Goal: Task Accomplishment & Management: Use online tool/utility

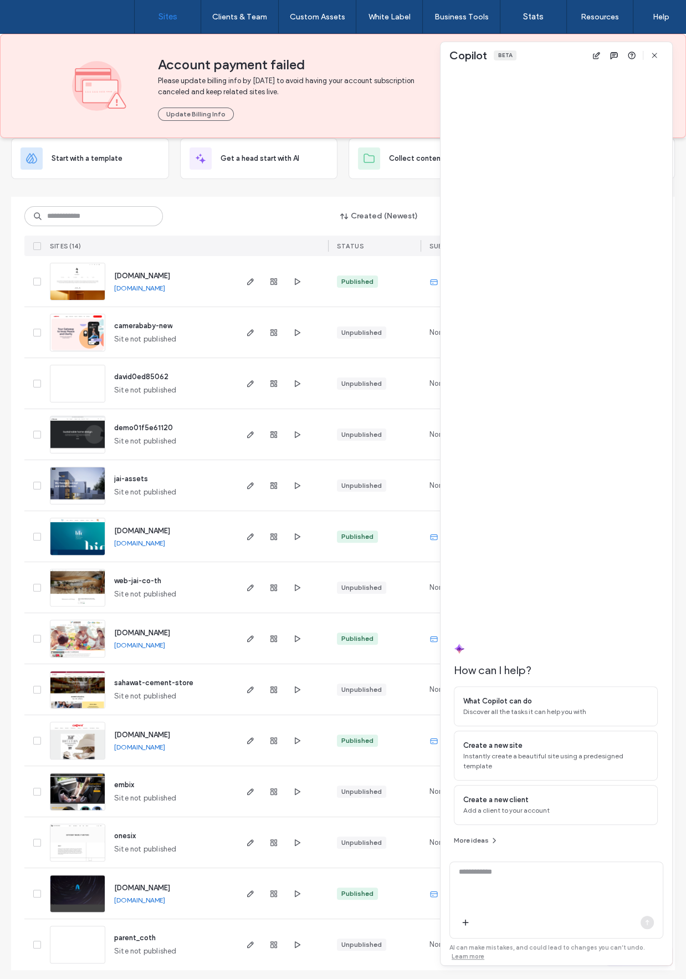
scroll to position [70, 0]
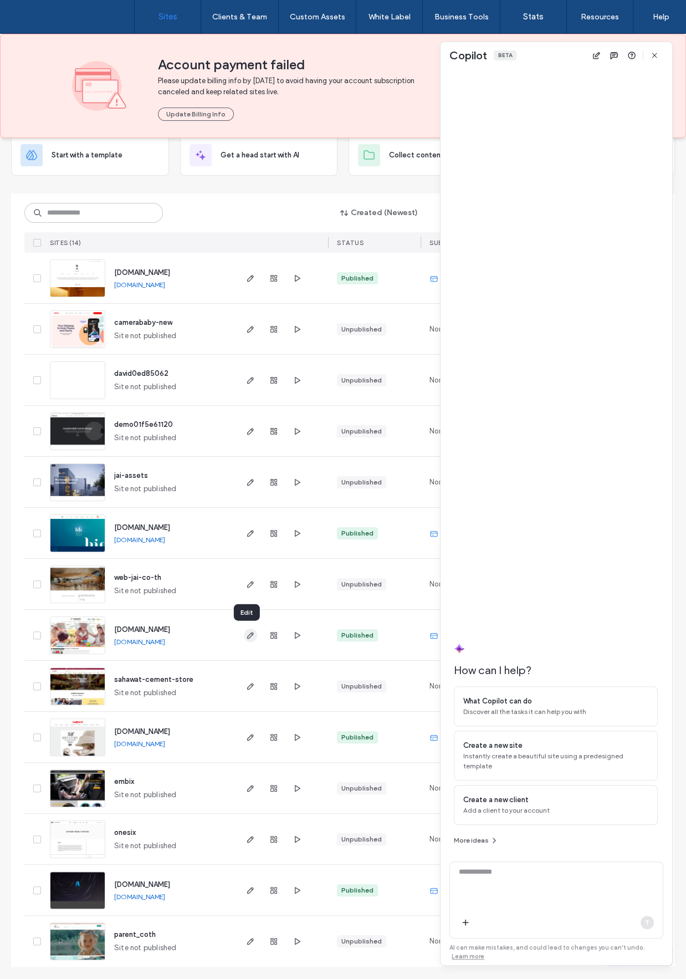
click at [247, 637] on use "button" at bounding box center [250, 635] width 7 height 7
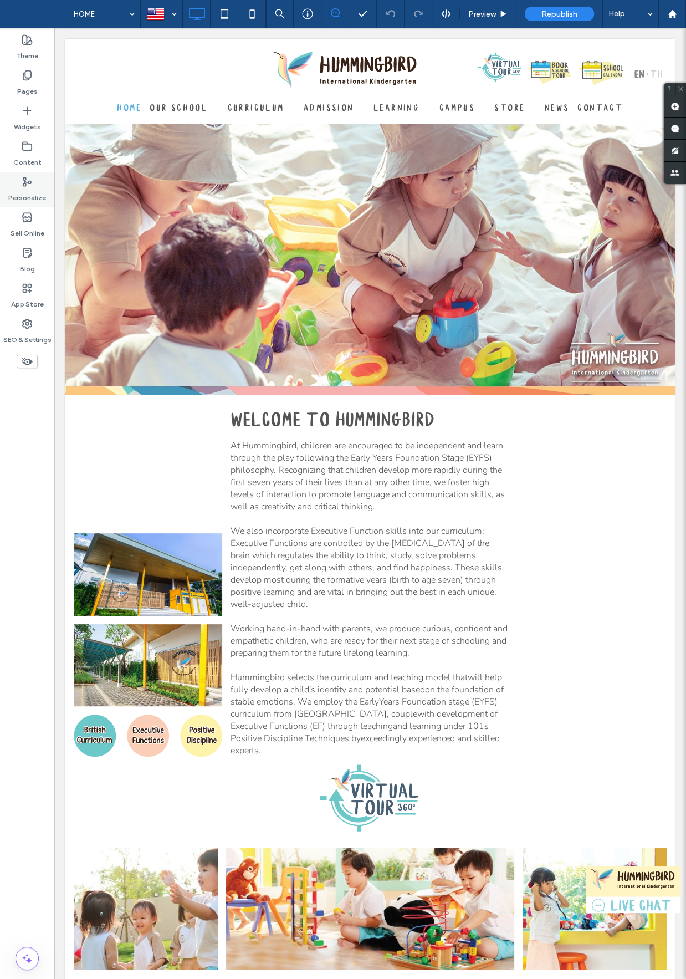
click at [32, 199] on label "Personalize" at bounding box center [27, 195] width 38 height 16
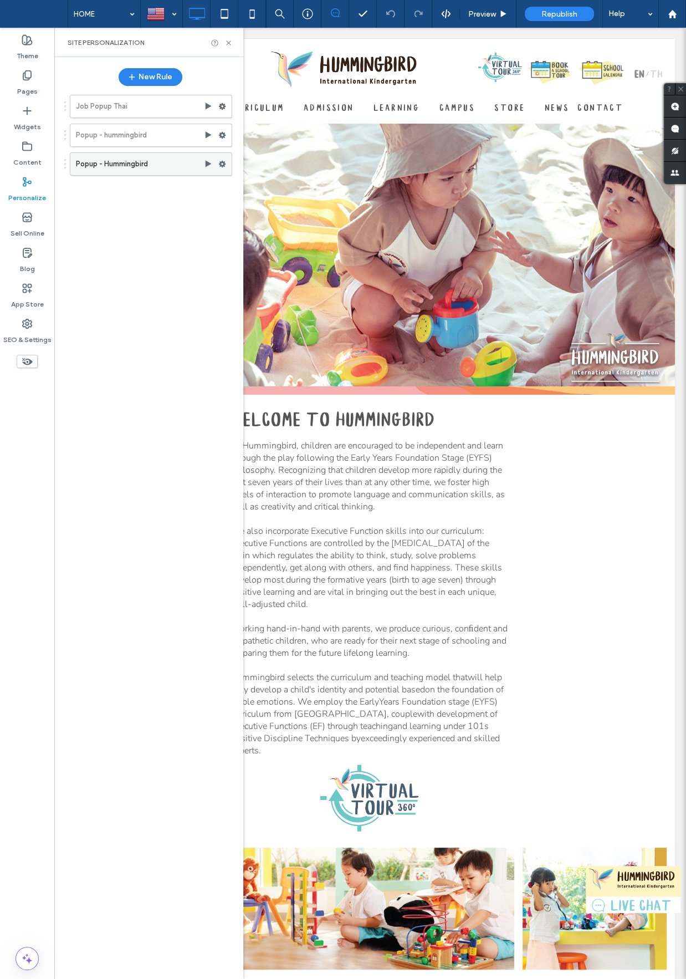
click at [226, 162] on icon at bounding box center [222, 164] width 8 height 8
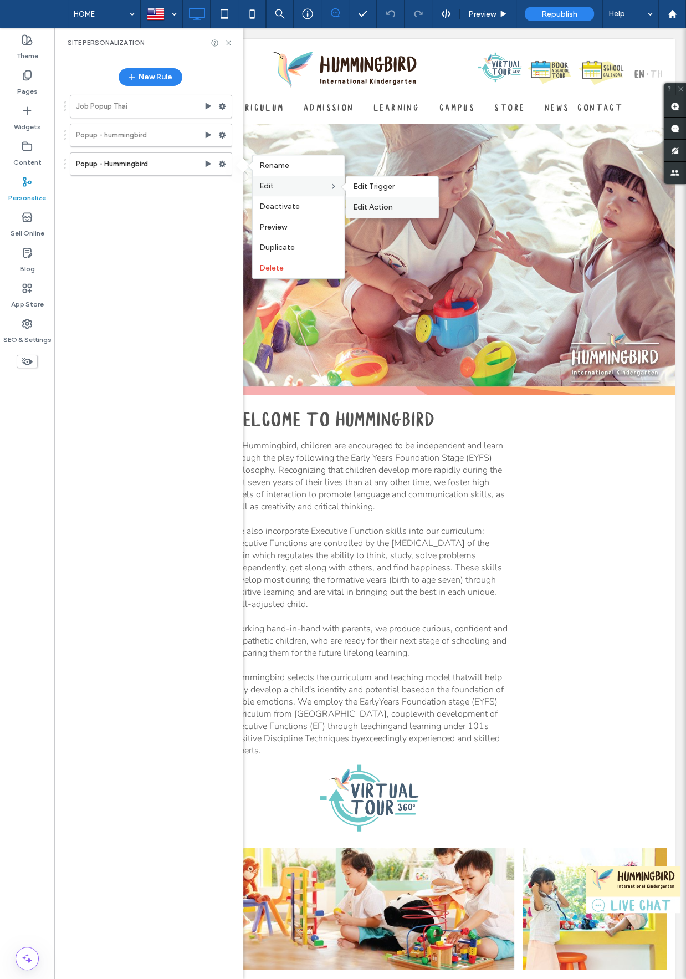
click at [390, 200] on div "Edit Action" at bounding box center [392, 207] width 92 height 21
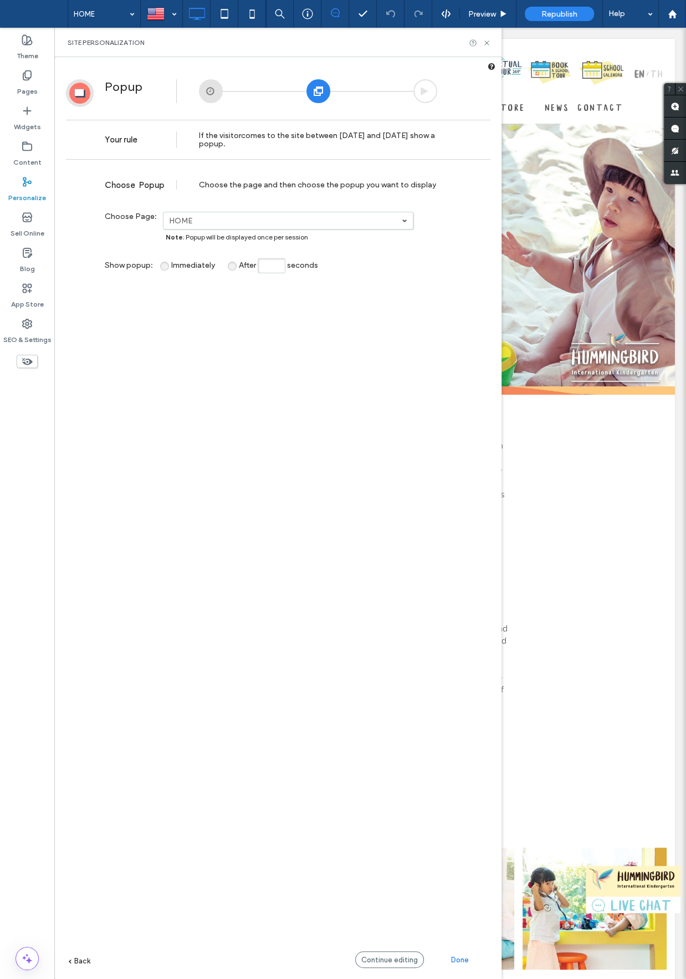
click at [356, 693] on div "**********" at bounding box center [278, 588] width 425 height 847
drag, startPoint x: 452, startPoint y: 849, endPoint x: 441, endPoint y: 931, distance: 82.8
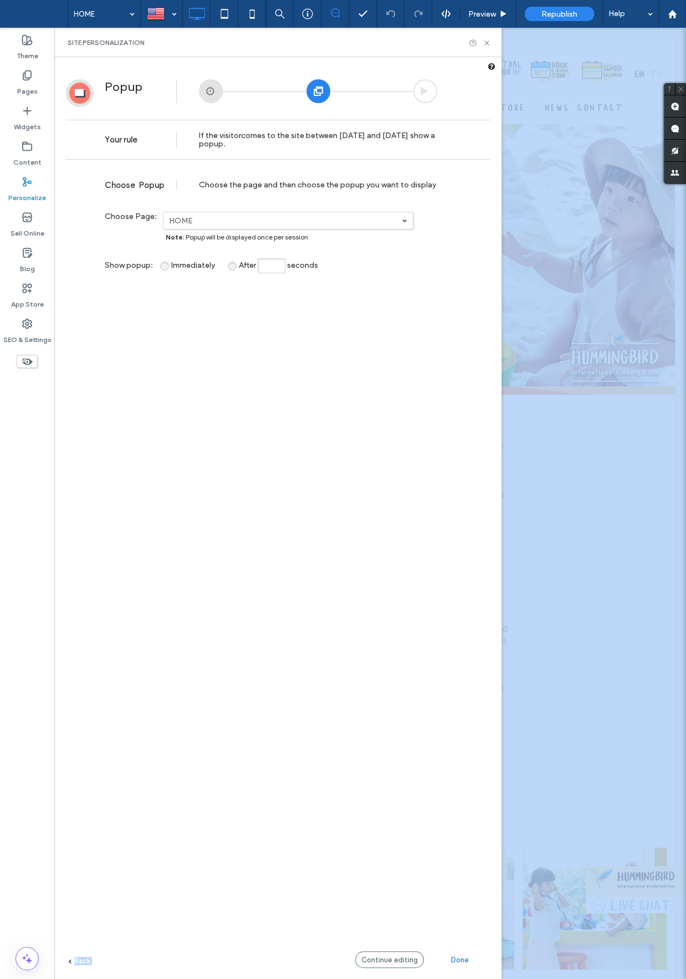
drag, startPoint x: 449, startPoint y: 867, endPoint x: 482, endPoint y: 990, distance: 127.5
click at [488, 974] on div "**********" at bounding box center [278, 588] width 425 height 847
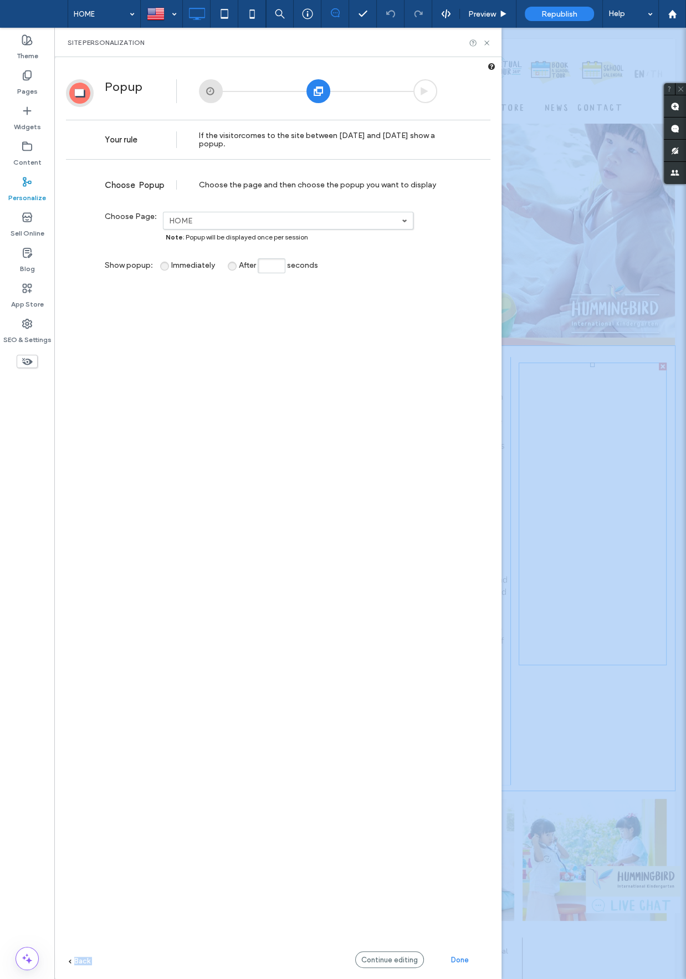
scroll to position [69, 0]
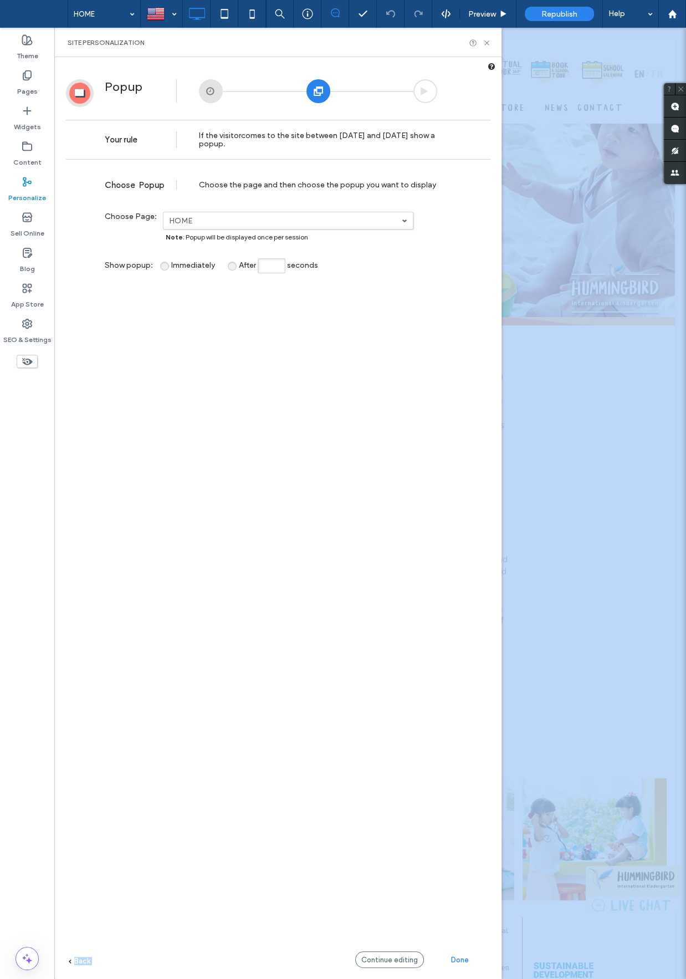
click at [334, 473] on div "**********" at bounding box center [278, 588] width 425 height 847
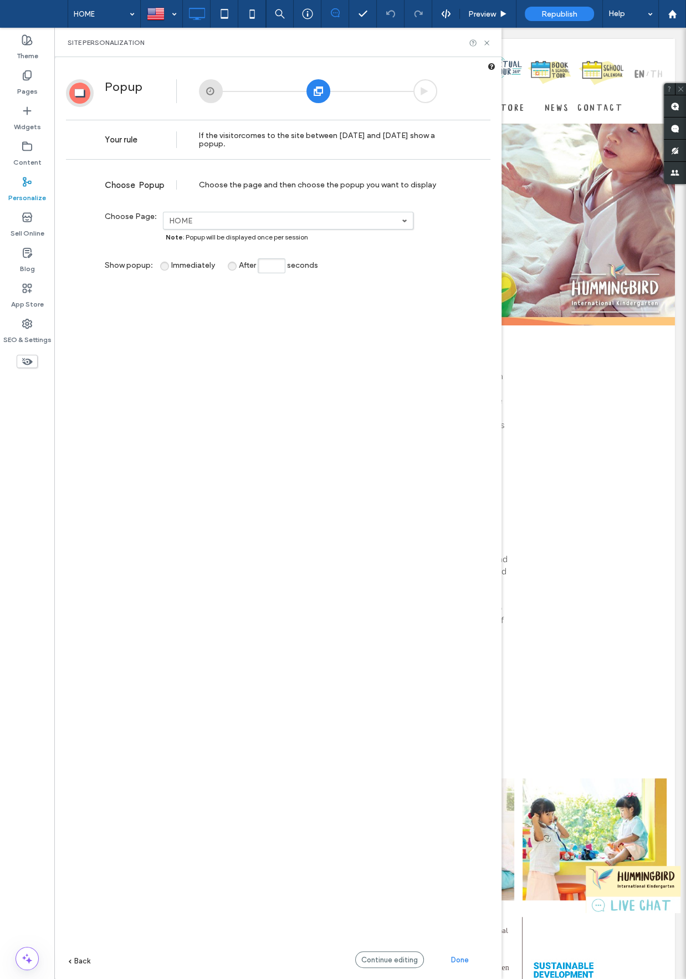
click at [24, 190] on label "Personalize" at bounding box center [27, 195] width 38 height 16
click at [32, 149] on div "Content" at bounding box center [27, 153] width 54 height 35
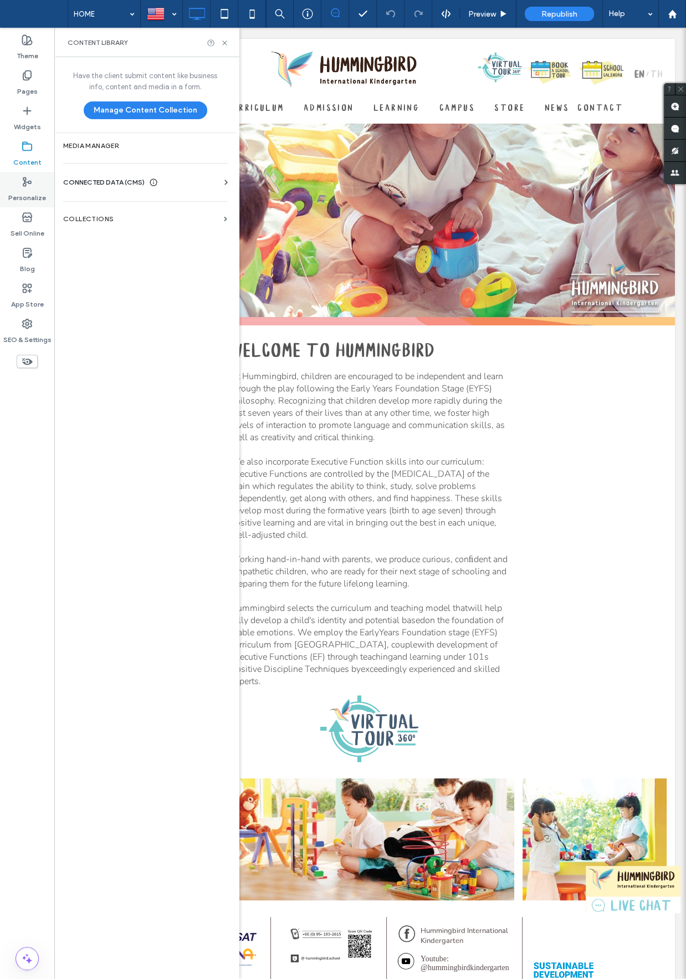
click at [21, 189] on label "Personalize" at bounding box center [27, 195] width 38 height 16
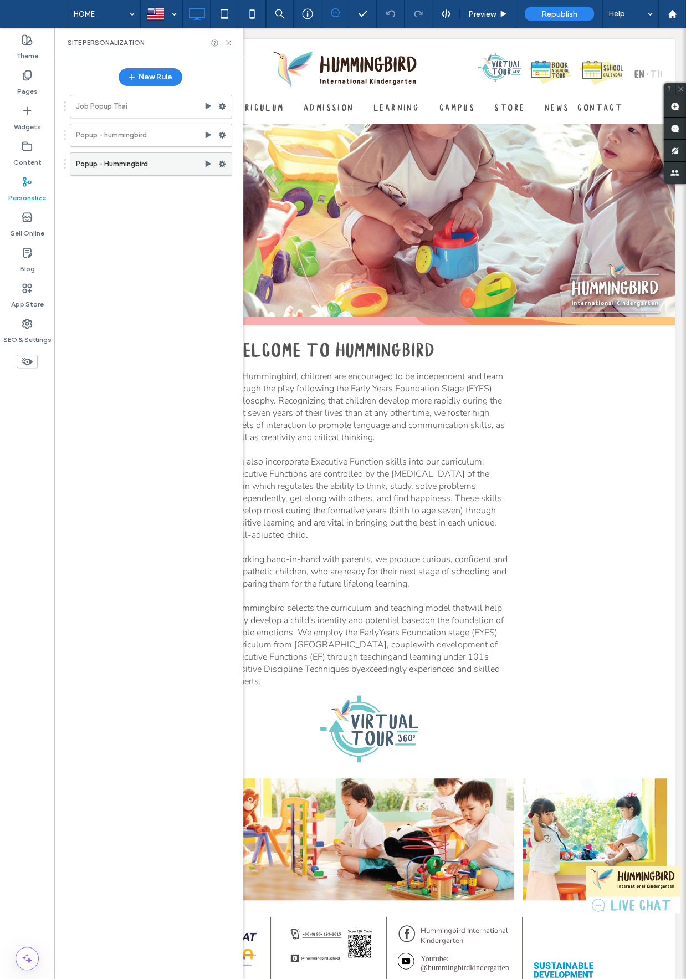
click at [223, 162] on icon at bounding box center [222, 164] width 8 height 8
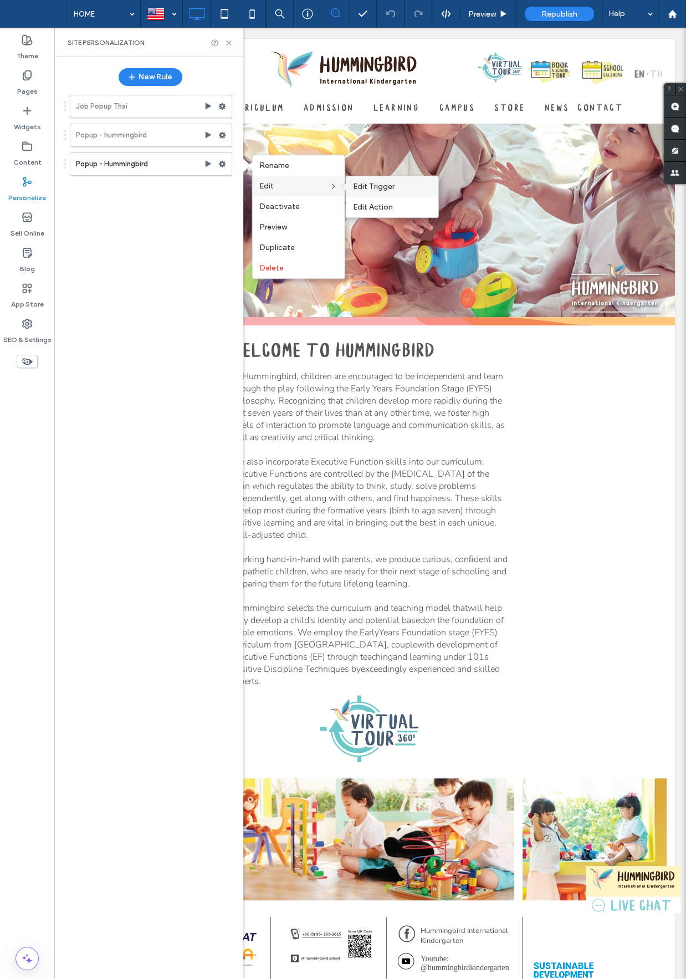
click at [394, 188] on label "Edit Trigger" at bounding box center [392, 186] width 79 height 9
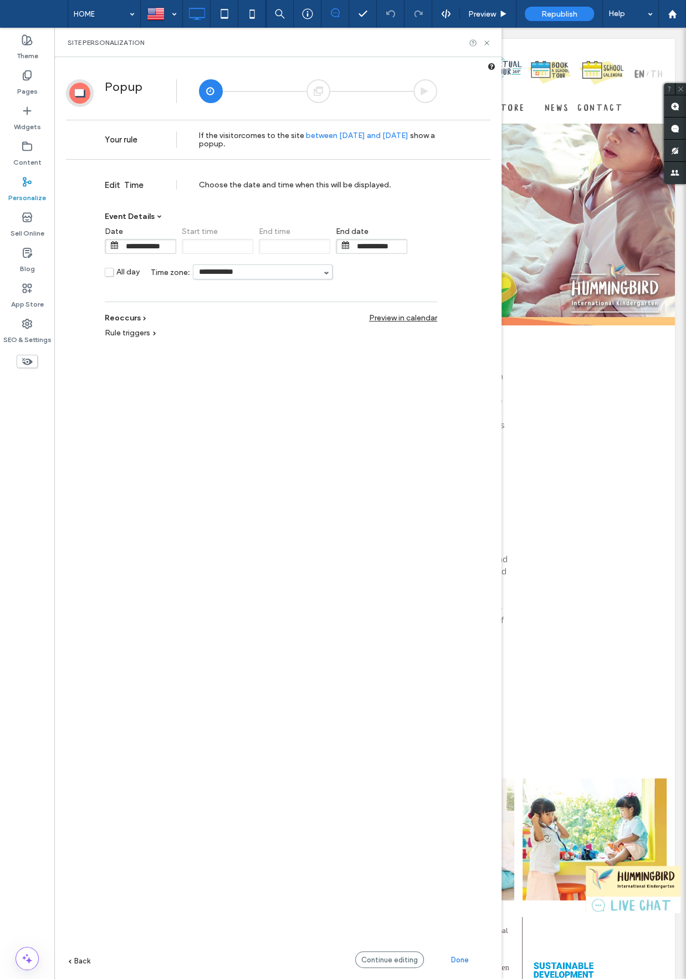
click at [409, 323] on div "Rule triggers Device Location Time Visits Campaign URL No trigger" at bounding box center [271, 338] width 333 height 30
click at [129, 331] on span "Rule triggers" at bounding box center [127, 332] width 45 height 9
